Goal: Information Seeking & Learning: Find contact information

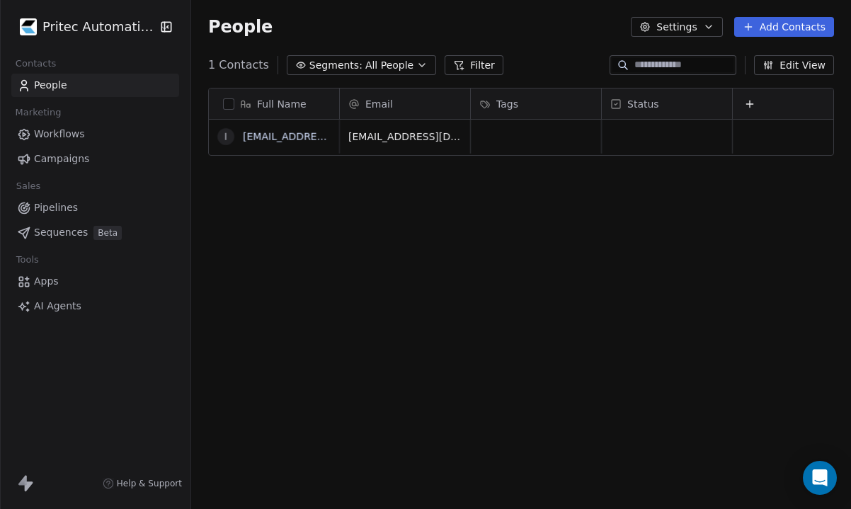
scroll to position [448, 660]
click at [115, 133] on link "Workflows" at bounding box center [95, 134] width 168 height 23
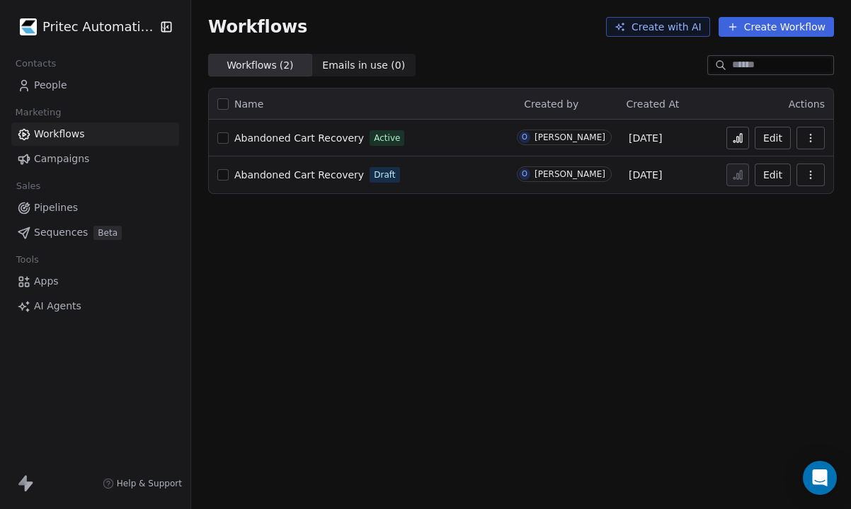
click at [114, 81] on link "People" at bounding box center [95, 85] width 168 height 23
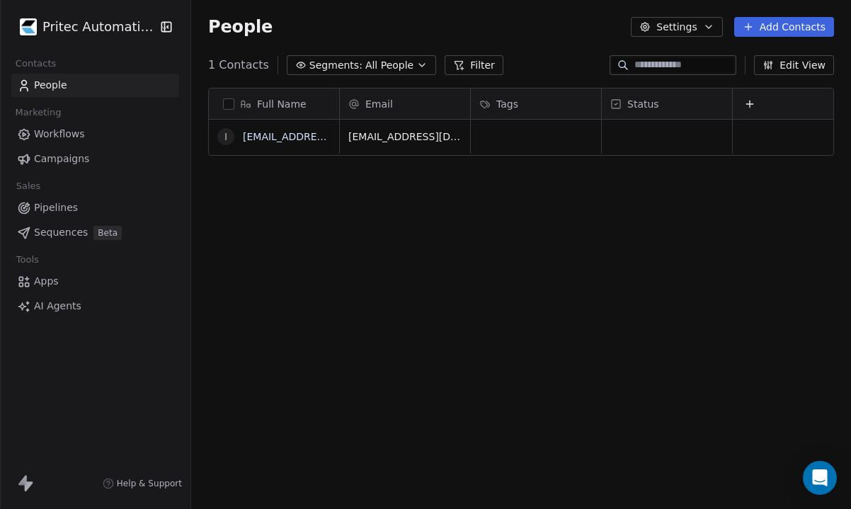
scroll to position [0, 1]
click at [283, 134] on link "[EMAIL_ADDRESS][DOMAIN_NAME]" at bounding box center [330, 136] width 174 height 11
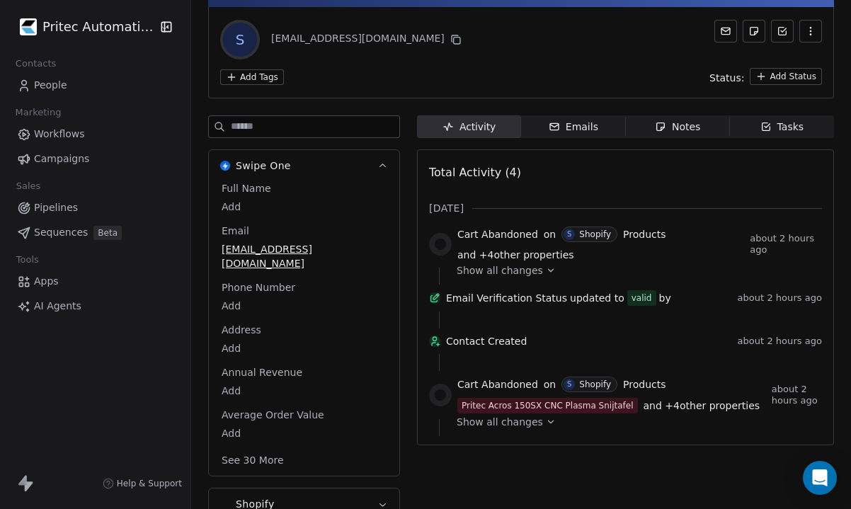
scroll to position [64, 0]
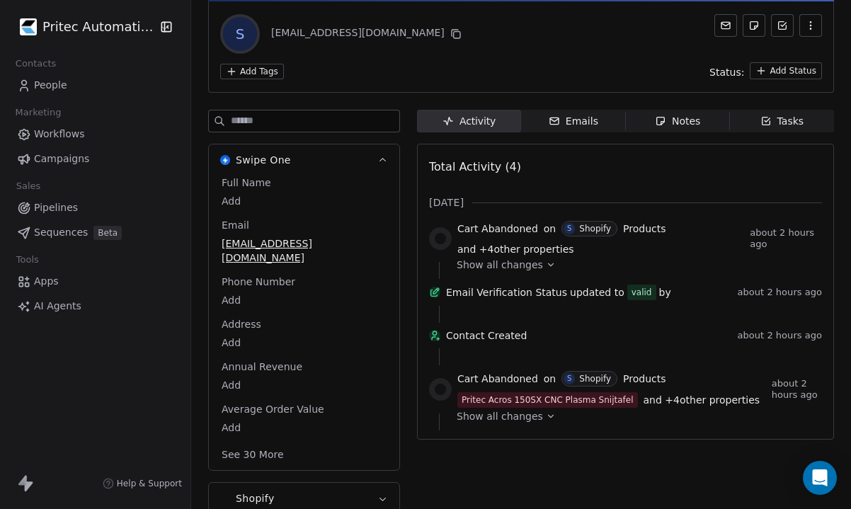
click at [521, 423] on span "Show all changes" at bounding box center [500, 416] width 86 height 14
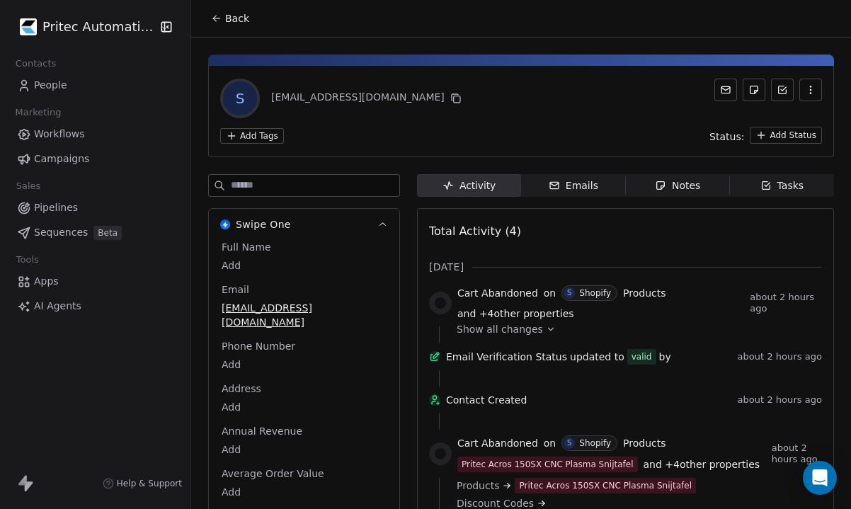
click at [216, 22] on icon at bounding box center [216, 18] width 11 height 11
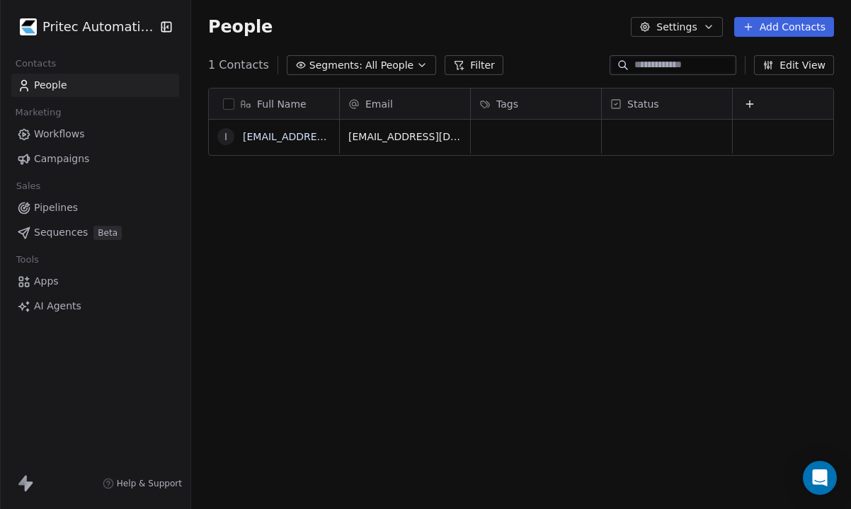
scroll to position [448, 660]
click at [263, 134] on link "[EMAIL_ADDRESS][DOMAIN_NAME]" at bounding box center [330, 136] width 174 height 11
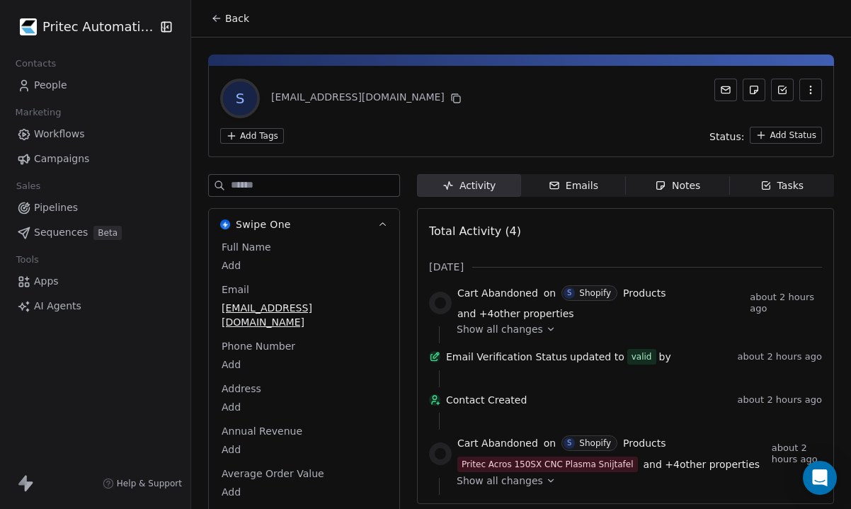
scroll to position [54, 0]
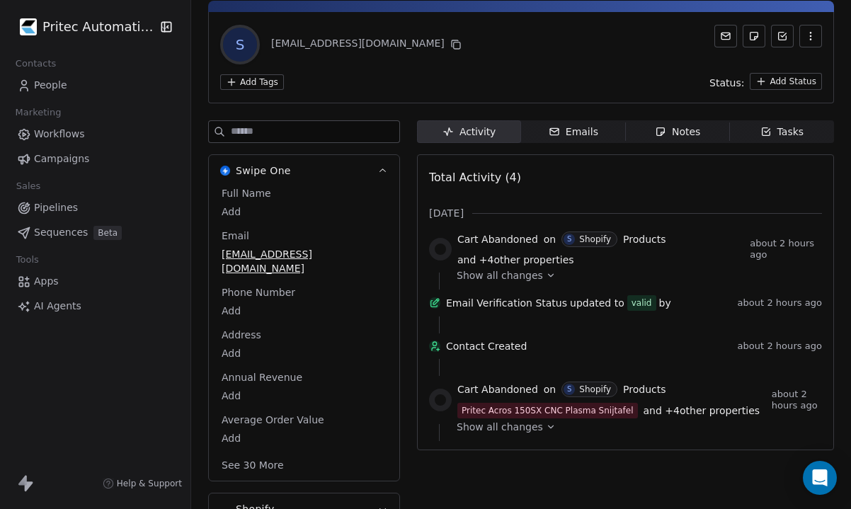
click at [518, 278] on span "Show all changes" at bounding box center [500, 275] width 86 height 14
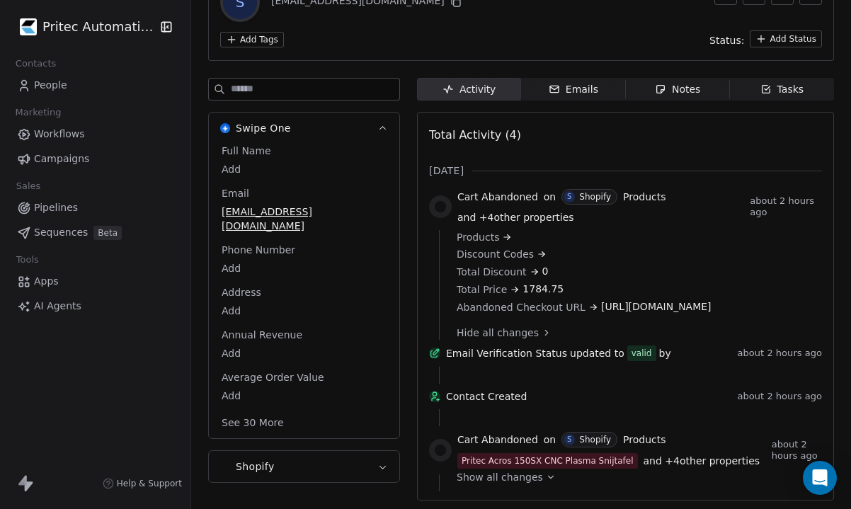
scroll to position [127, 0]
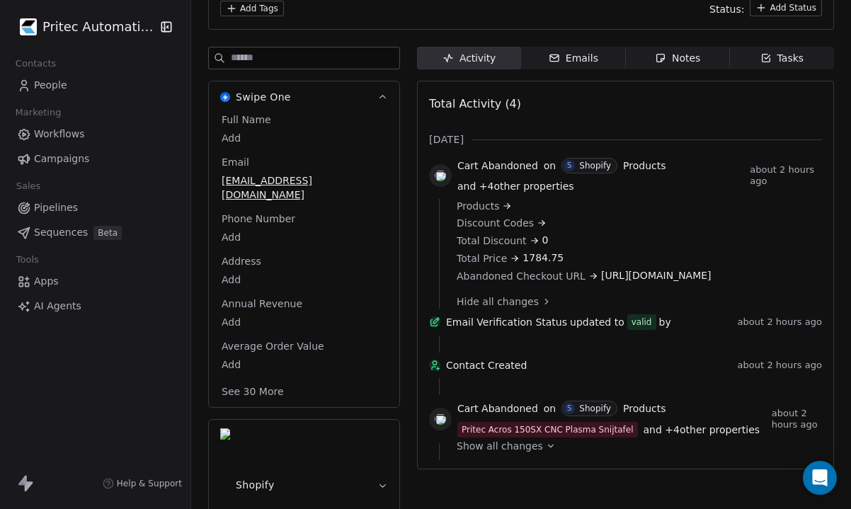
click at [498, 453] on span "Show all changes" at bounding box center [500, 446] width 86 height 14
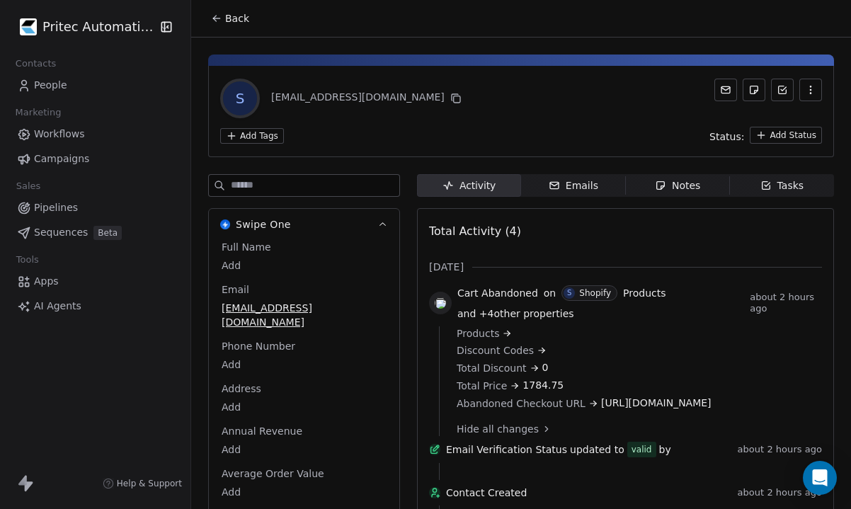
click at [228, 21] on span "Back" at bounding box center [237, 18] width 24 height 14
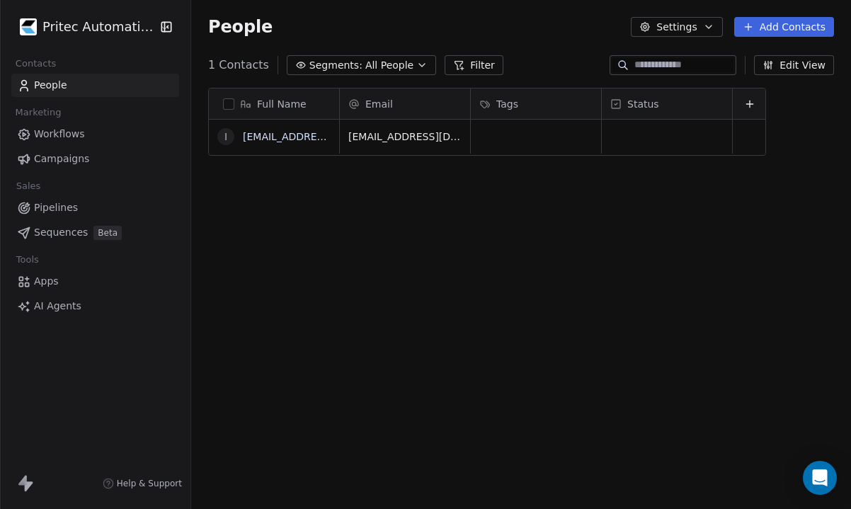
scroll to position [448, 660]
click at [274, 134] on link "[EMAIL_ADDRESS][DOMAIN_NAME]" at bounding box center [330, 136] width 174 height 11
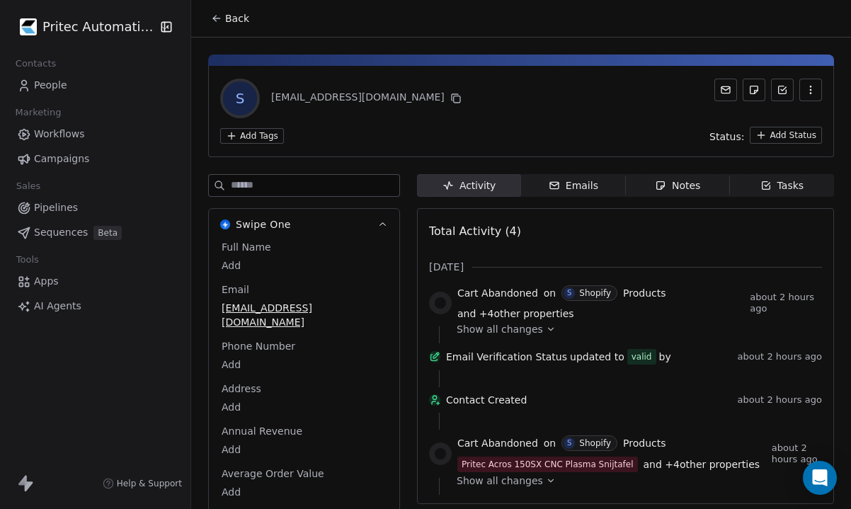
scroll to position [64, 0]
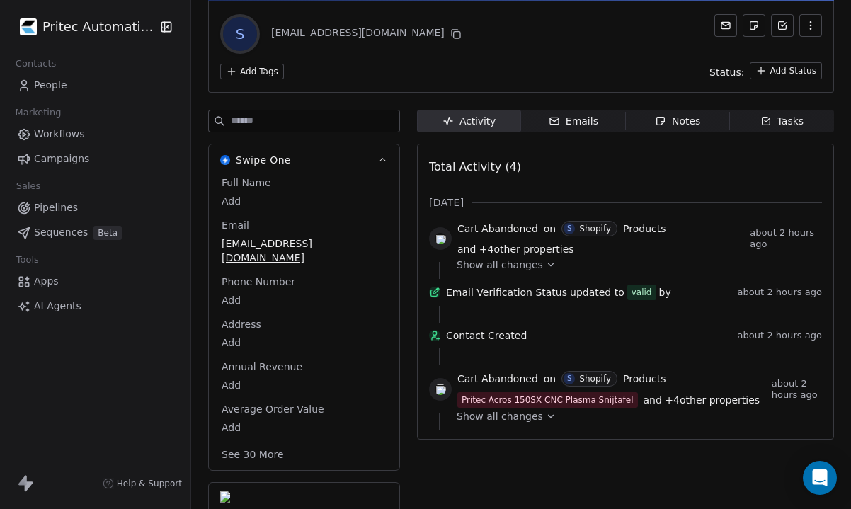
click at [497, 423] on span "Show all changes" at bounding box center [500, 416] width 86 height 14
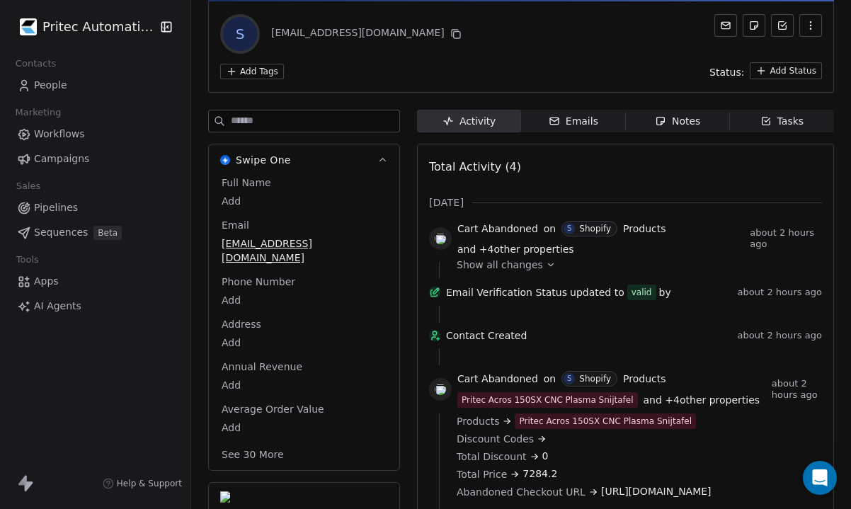
scroll to position [129, 0]
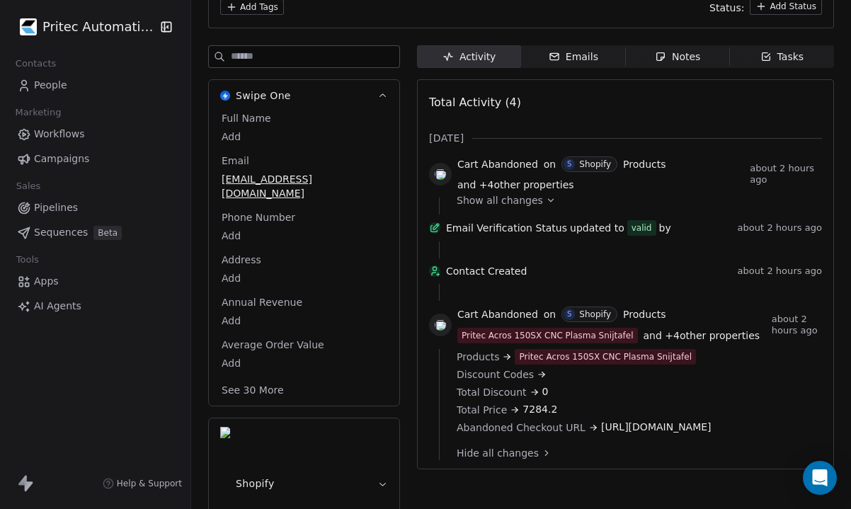
click at [520, 193] on span "Show all changes" at bounding box center [500, 200] width 86 height 14
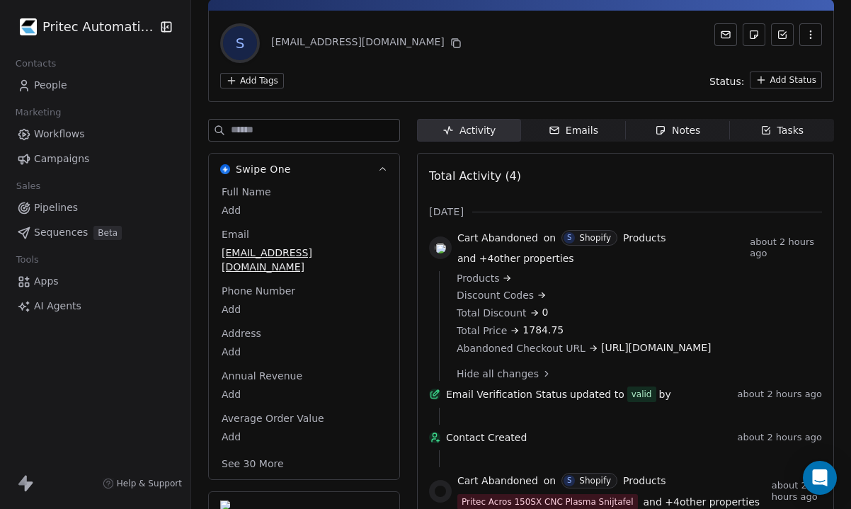
scroll to position [14, 110]
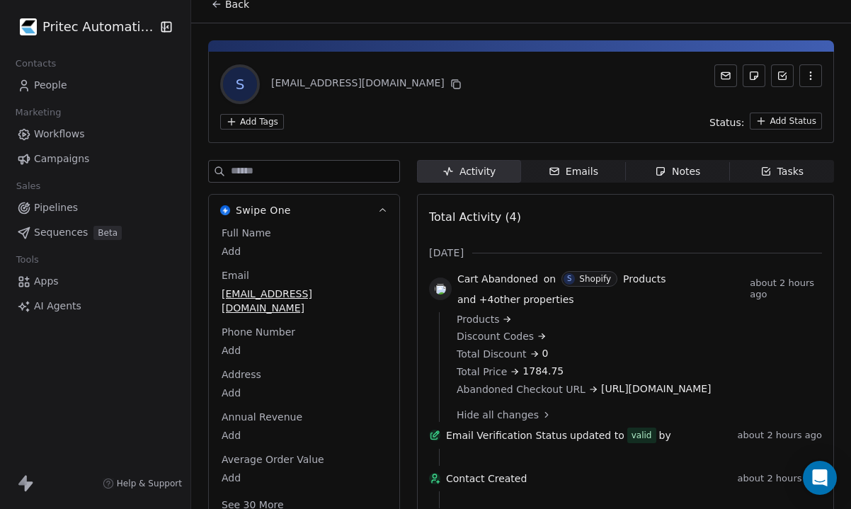
click at [549, 176] on div "Emails" at bounding box center [574, 171] width 50 height 15
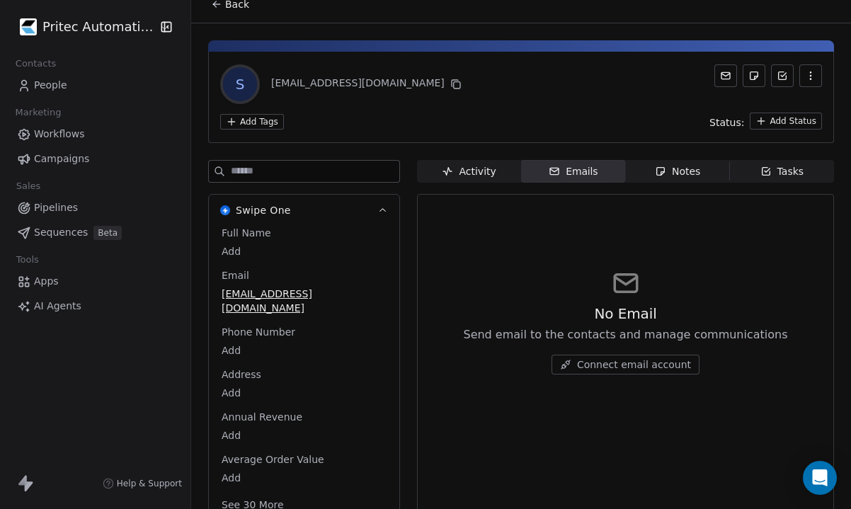
scroll to position [14, 0]
click at [692, 174] on div "Notes" at bounding box center [677, 171] width 45 height 15
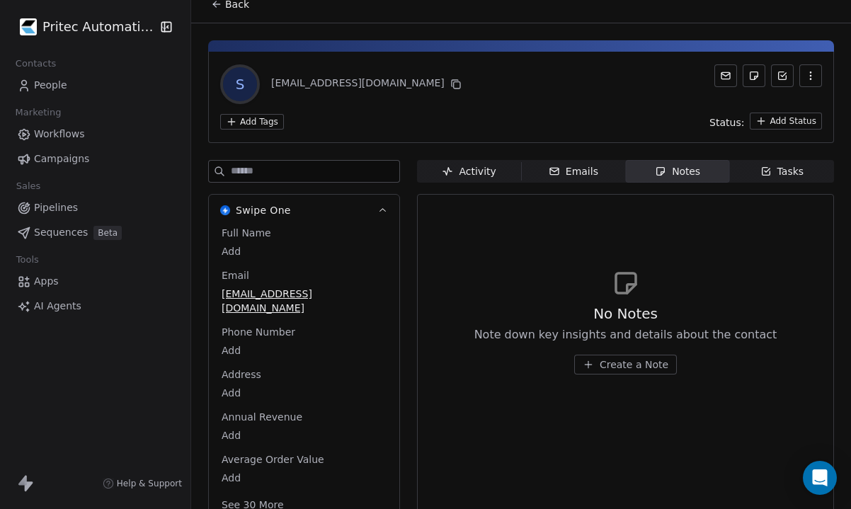
click at [480, 178] on span "Activity Activity" at bounding box center [469, 171] width 104 height 23
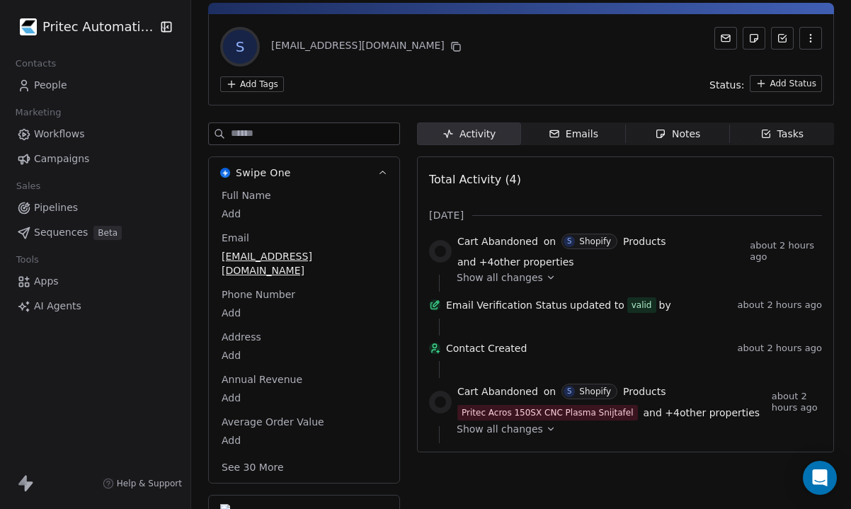
scroll to position [64, 0]
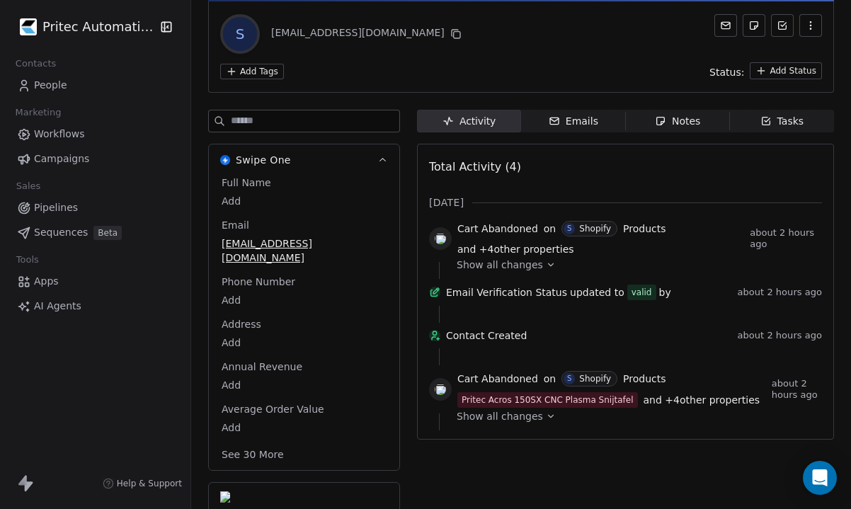
click at [525, 271] on span "Show all changes" at bounding box center [500, 265] width 86 height 14
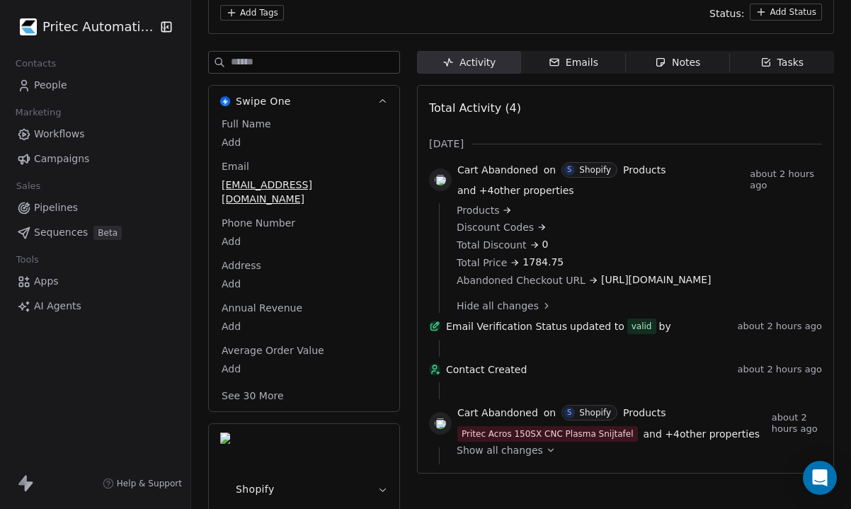
scroll to position [127, 0]
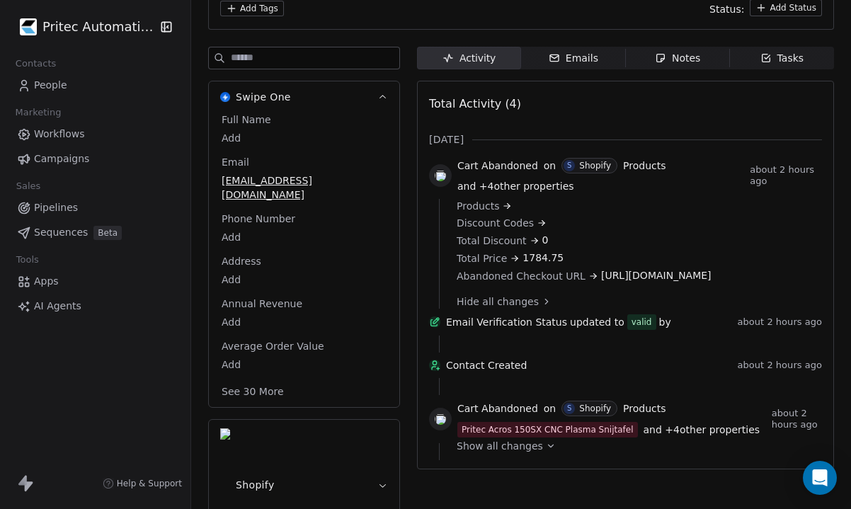
click at [526, 453] on span "Show all changes" at bounding box center [500, 446] width 86 height 14
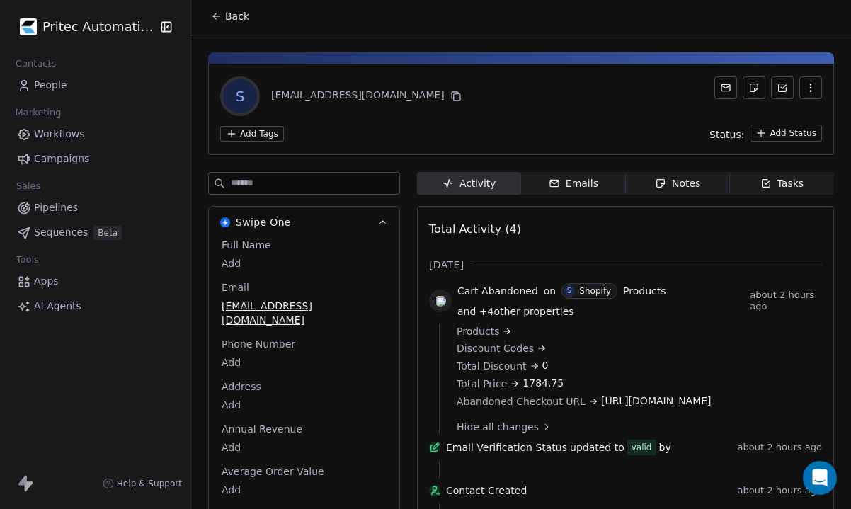
scroll to position [0, 0]
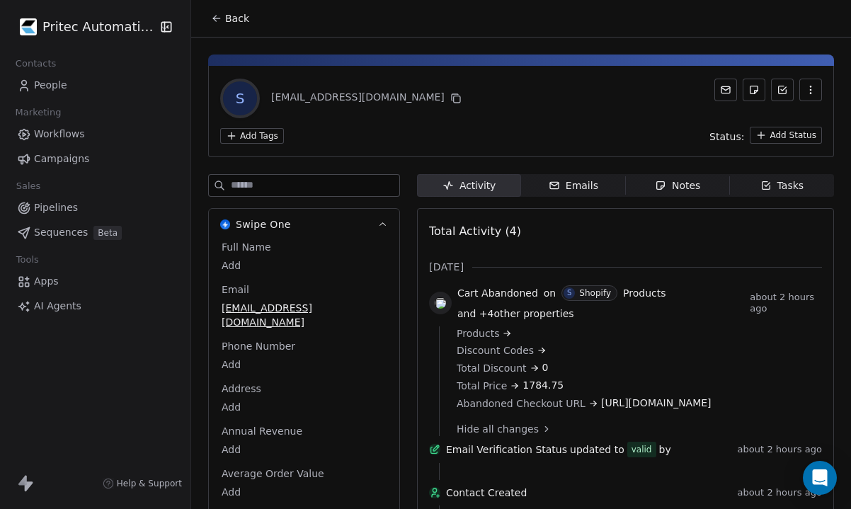
click at [238, 16] on span "Back" at bounding box center [237, 18] width 24 height 14
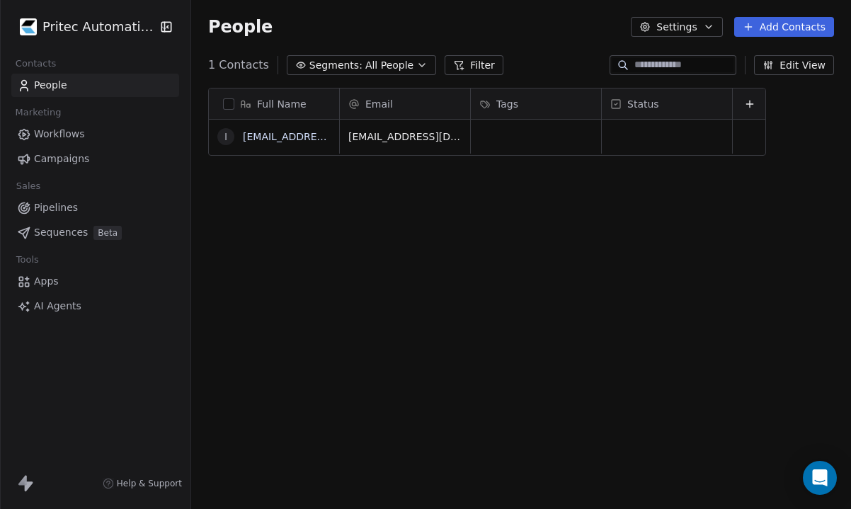
scroll to position [448, 660]
click at [118, 24] on html "Pritec Automation Contacts People Marketing Workflows Campaigns Sales Pipelines…" at bounding box center [425, 254] width 851 height 509
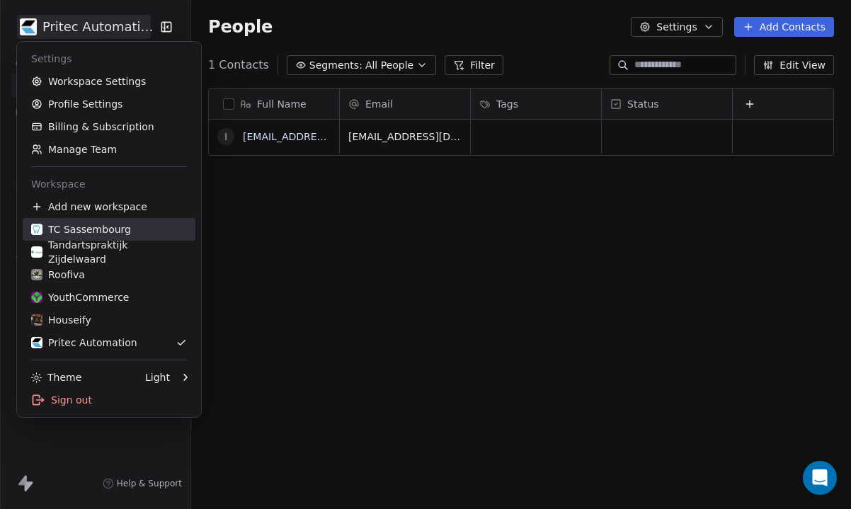
click at [112, 229] on div "TC Sassembourg" at bounding box center [81, 229] width 100 height 14
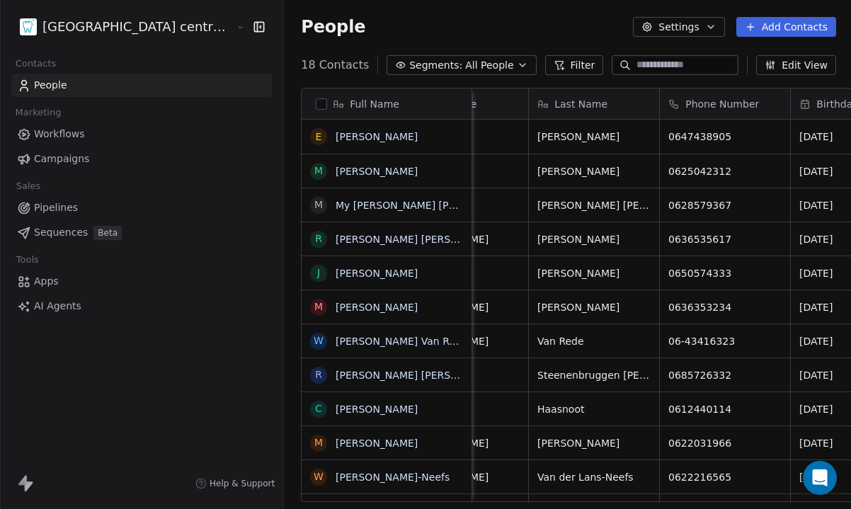
scroll to position [0, 220]
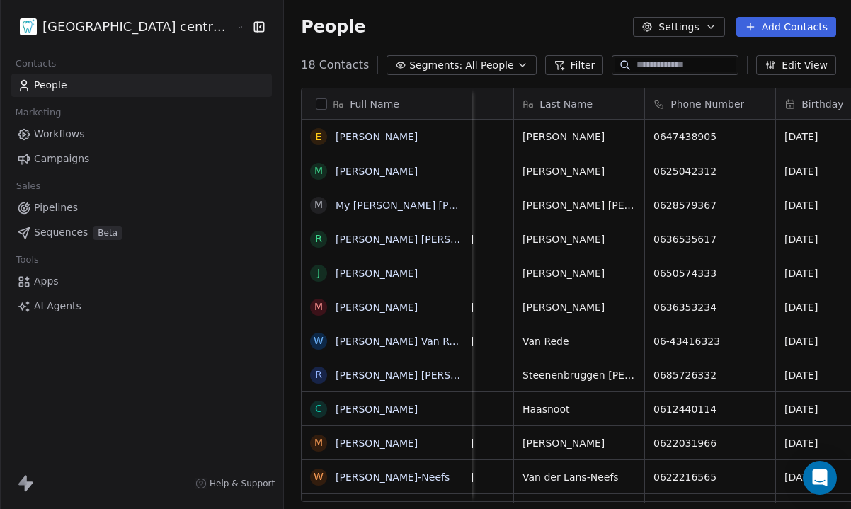
click at [99, 29] on html "Tandheelkundig centrum Sassembourg Contacts People Marketing Workflows Campaign…" at bounding box center [425, 254] width 851 height 509
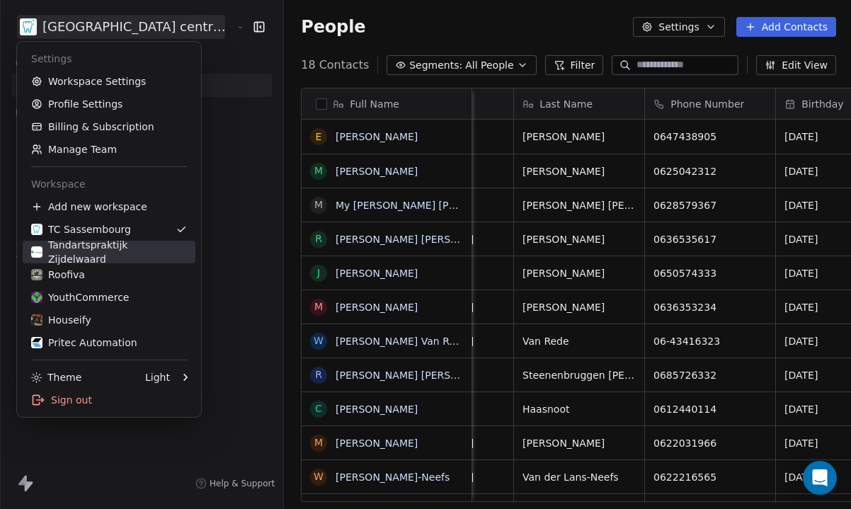
click at [115, 255] on div "Tandartspraktijk Zijdelwaard" at bounding box center [109, 252] width 156 height 28
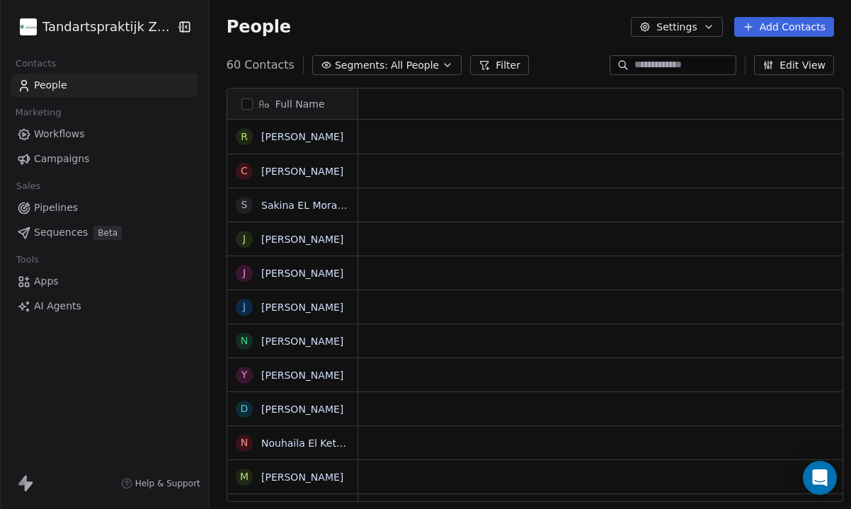
scroll to position [448, 651]
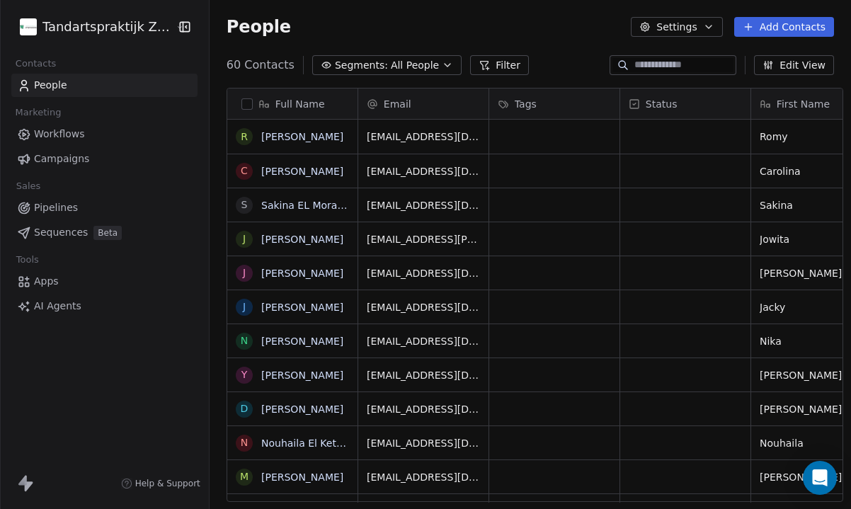
click at [91, 31] on html "Tandartspraktijk Zijdelwaard Contacts People Marketing Workflows Campaigns Sale…" at bounding box center [425, 254] width 851 height 509
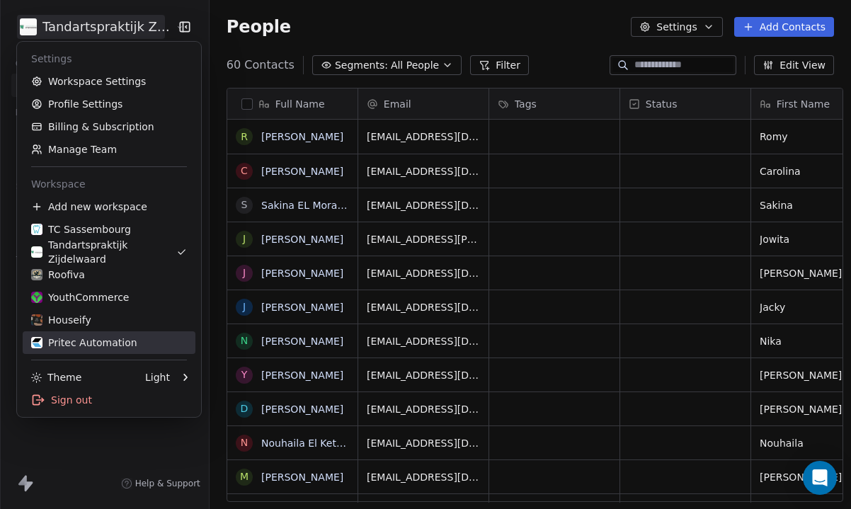
click at [88, 332] on link "Pritec Automation" at bounding box center [109, 342] width 173 height 23
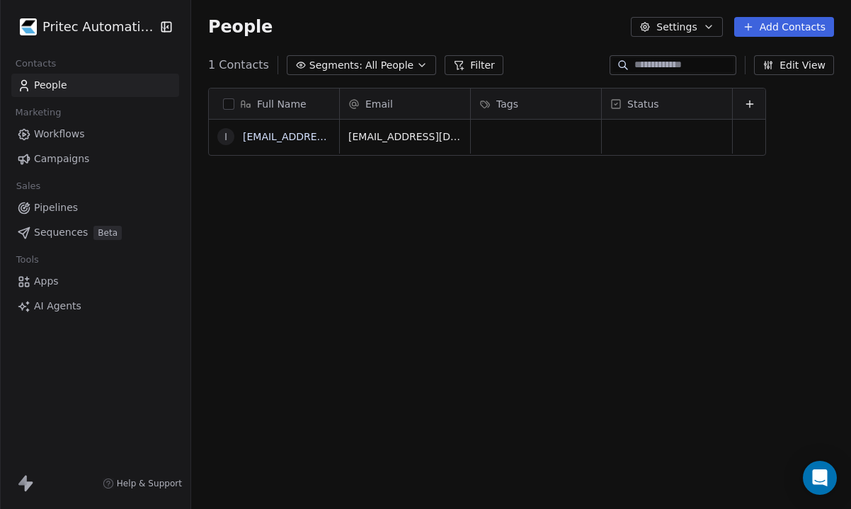
scroll to position [448, 660]
click at [291, 141] on link "[EMAIL_ADDRESS][DOMAIN_NAME]" at bounding box center [330, 136] width 174 height 11
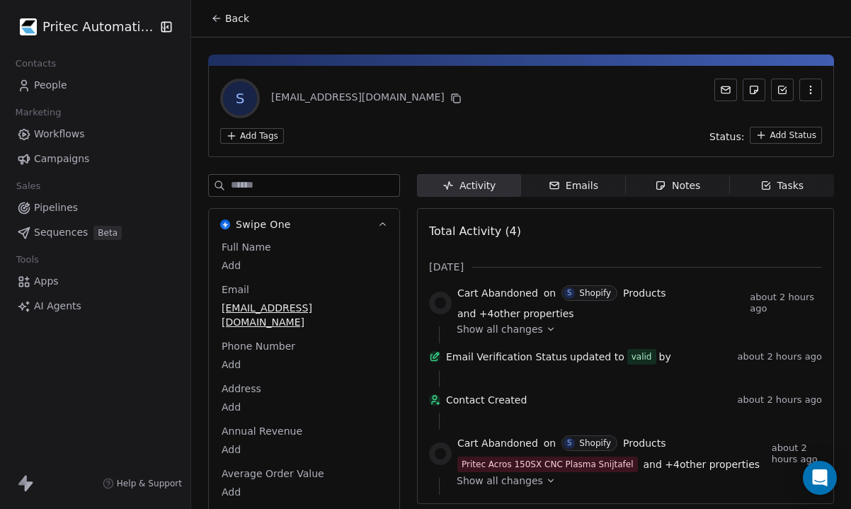
click at [234, 13] on span "Back" at bounding box center [237, 18] width 24 height 14
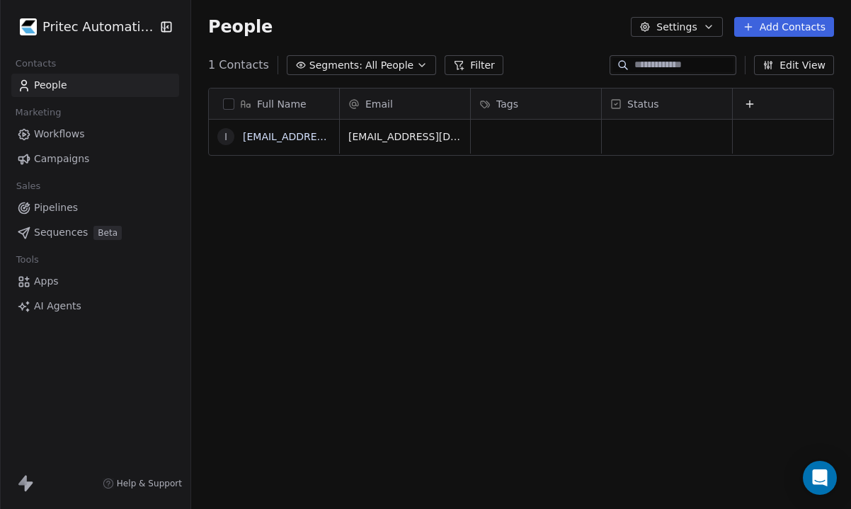
scroll to position [448, 660]
click at [229, 216] on div "Full Name i [EMAIL_ADDRESS][DOMAIN_NAME] Email Tags Status [EMAIL_ADDRESS][DOMA…" at bounding box center [521, 300] width 660 height 448
click at [228, 207] on div "Full Name i [EMAIL_ADDRESS][DOMAIN_NAME] Email Tags Status [EMAIL_ADDRESS][DOMA…" at bounding box center [521, 300] width 660 height 448
click at [278, 140] on link "[PERSON_NAME][EMAIL_ADDRESS][DOMAIN_NAME]" at bounding box center [371, 136] width 256 height 11
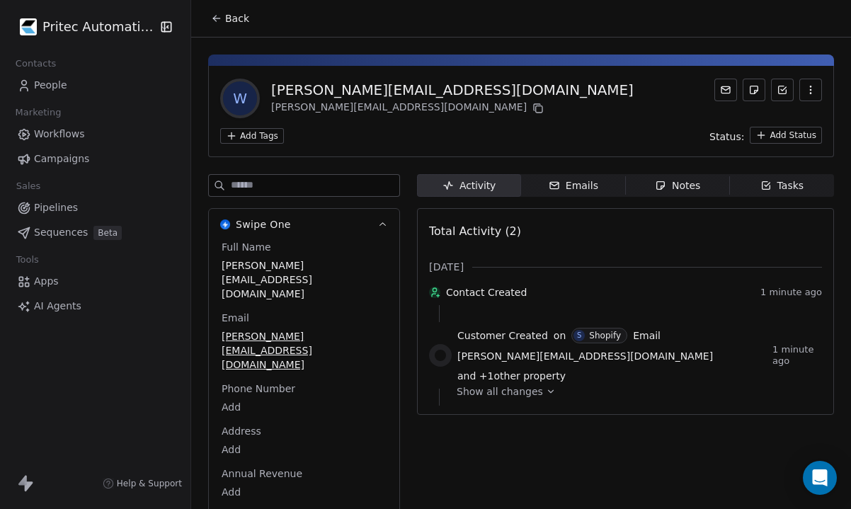
scroll to position [64, 0]
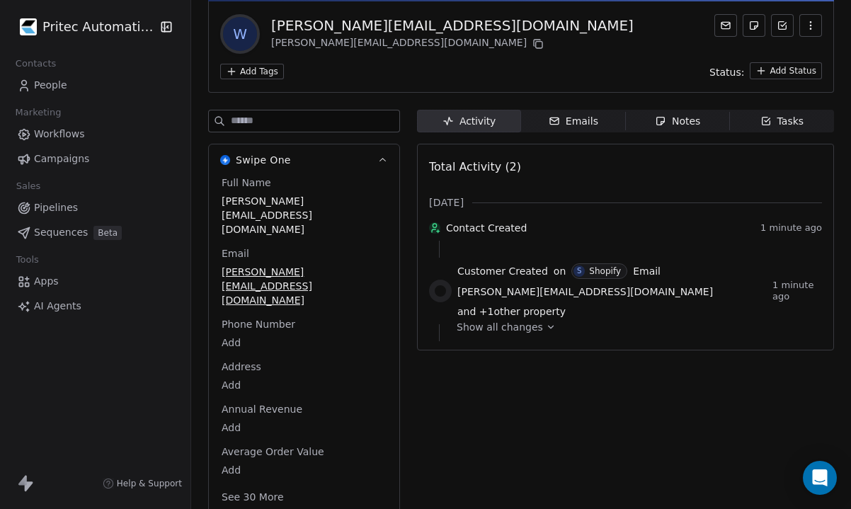
click at [526, 324] on div "Show all changes" at bounding box center [635, 332] width 356 height 17
click at [534, 320] on span "Show all changes" at bounding box center [500, 327] width 86 height 14
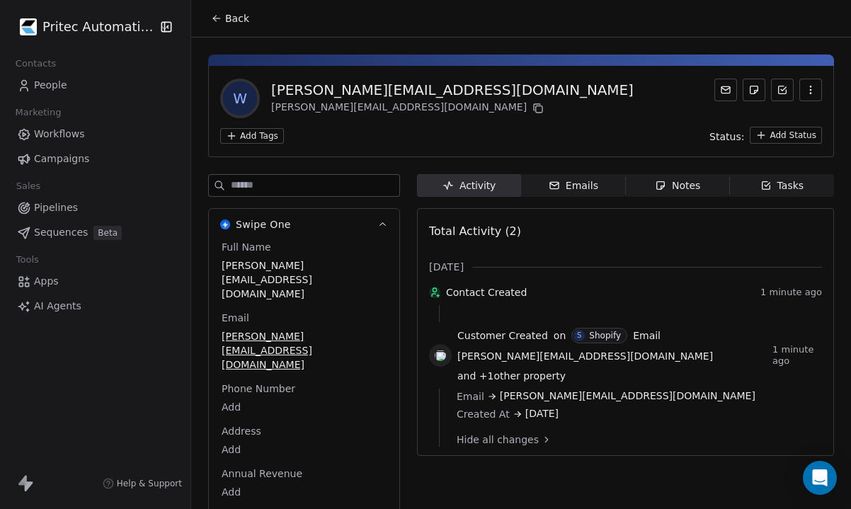
click at [221, 16] on icon at bounding box center [216, 18] width 11 height 11
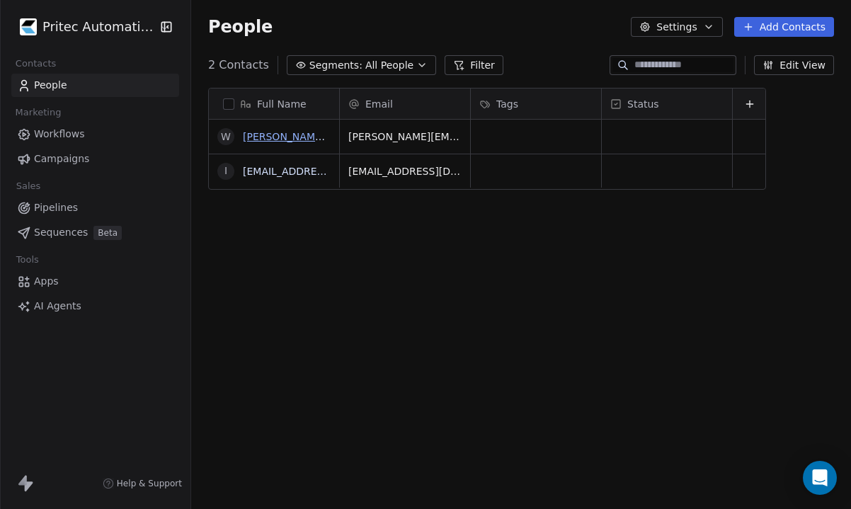
scroll to position [448, 660]
click at [300, 176] on link "[EMAIL_ADDRESS][DOMAIN_NAME]" at bounding box center [330, 171] width 174 height 11
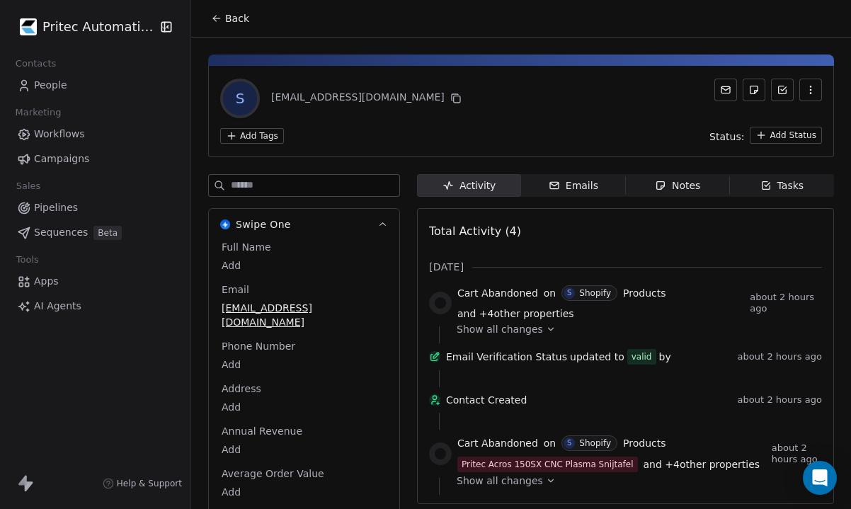
scroll to position [64, 0]
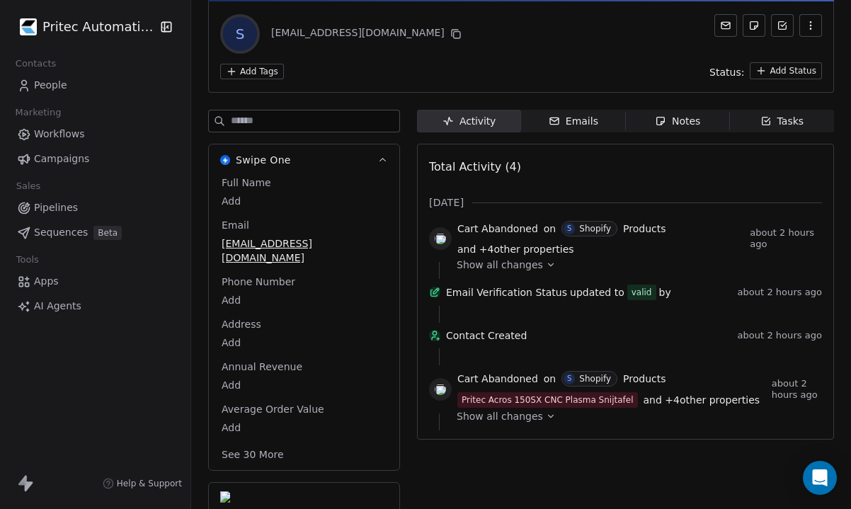
click at [526, 423] on span "Show all changes" at bounding box center [500, 416] width 86 height 14
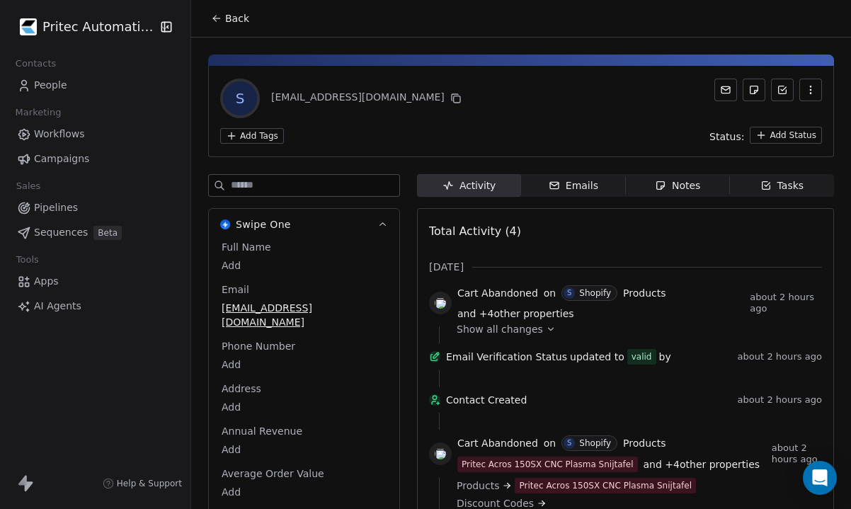
click at [227, 15] on span "Back" at bounding box center [237, 18] width 24 height 14
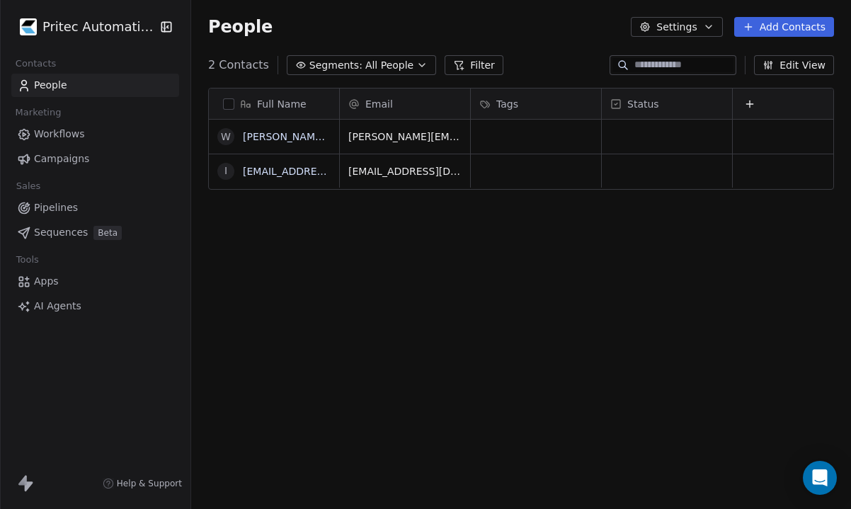
scroll to position [448, 660]
click at [297, 140] on link "[PERSON_NAME][EMAIL_ADDRESS][DOMAIN_NAME]" at bounding box center [371, 136] width 256 height 11
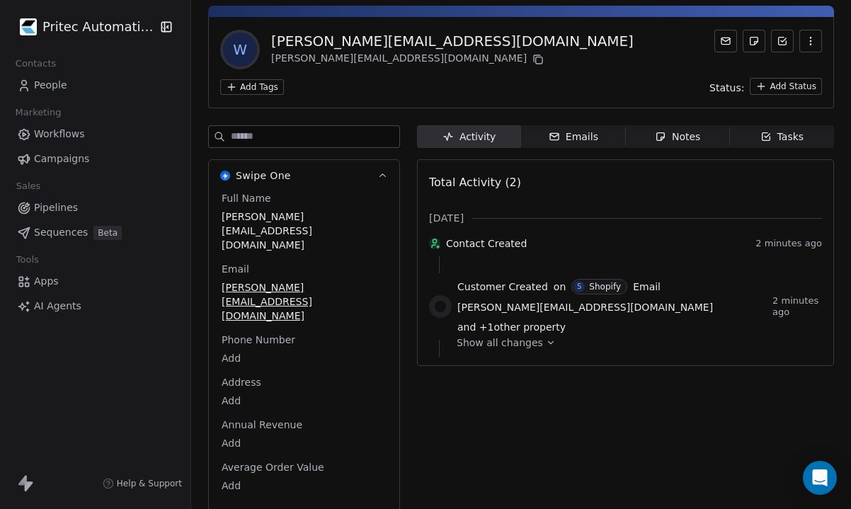
scroll to position [64, 0]
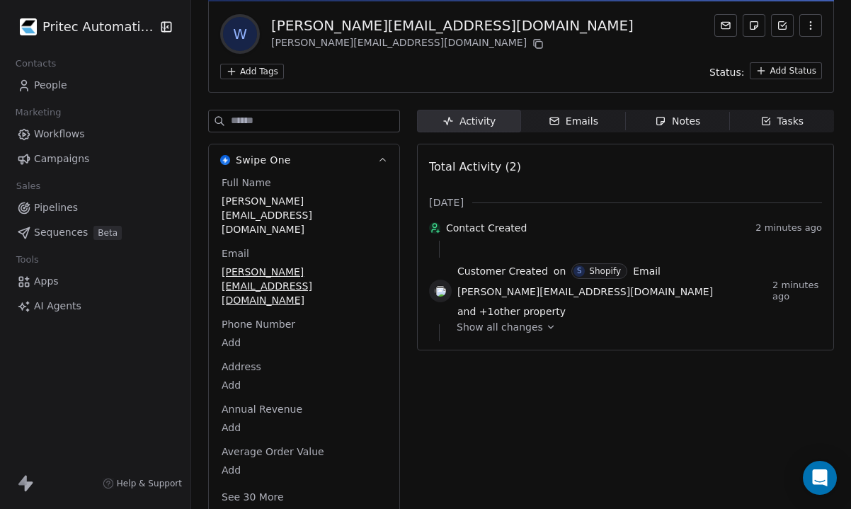
click at [526, 320] on span "Show all changes" at bounding box center [500, 327] width 86 height 14
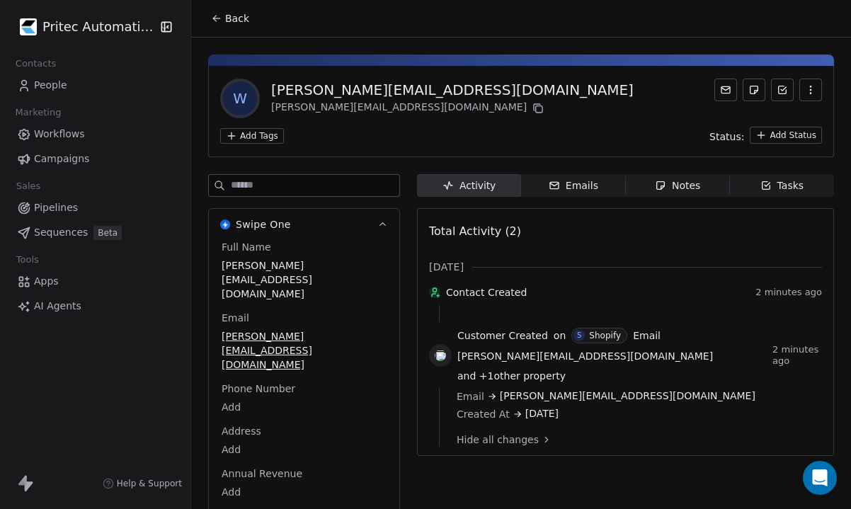
click at [586, 188] on div "Emails" at bounding box center [574, 185] width 50 height 15
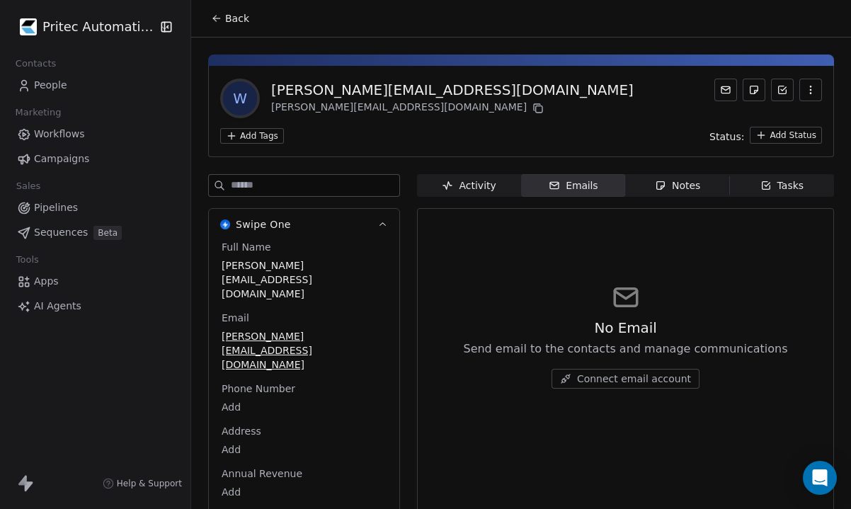
click at [478, 187] on div "Activity" at bounding box center [469, 185] width 54 height 15
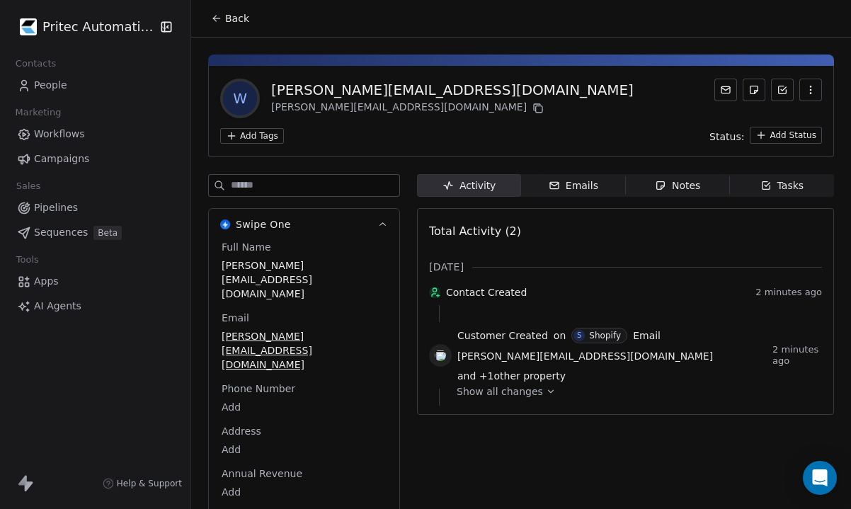
click at [232, 23] on span "Back" at bounding box center [237, 18] width 24 height 14
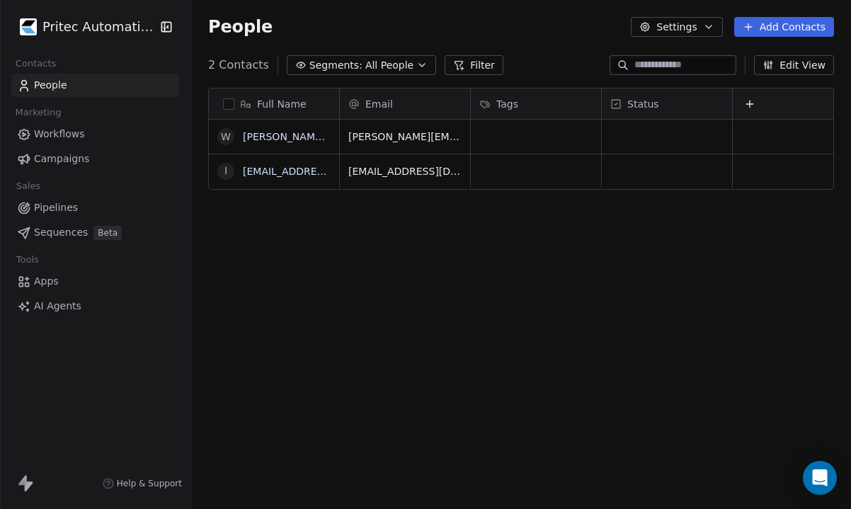
click at [234, 31] on span "People" at bounding box center [240, 26] width 64 height 21
